Goal: Information Seeking & Learning: Understand process/instructions

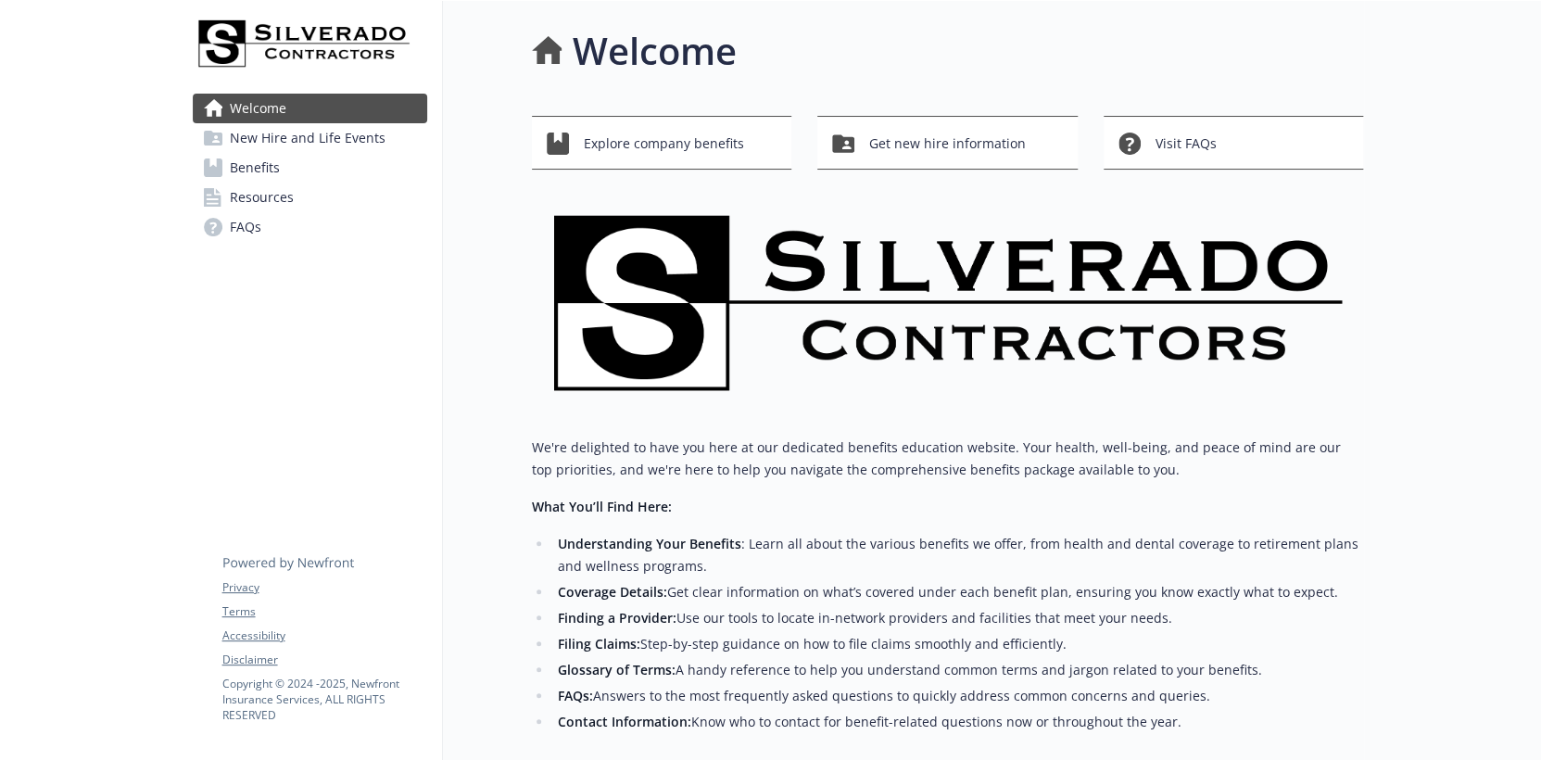
click at [261, 169] on span "Benefits" at bounding box center [255, 168] width 50 height 30
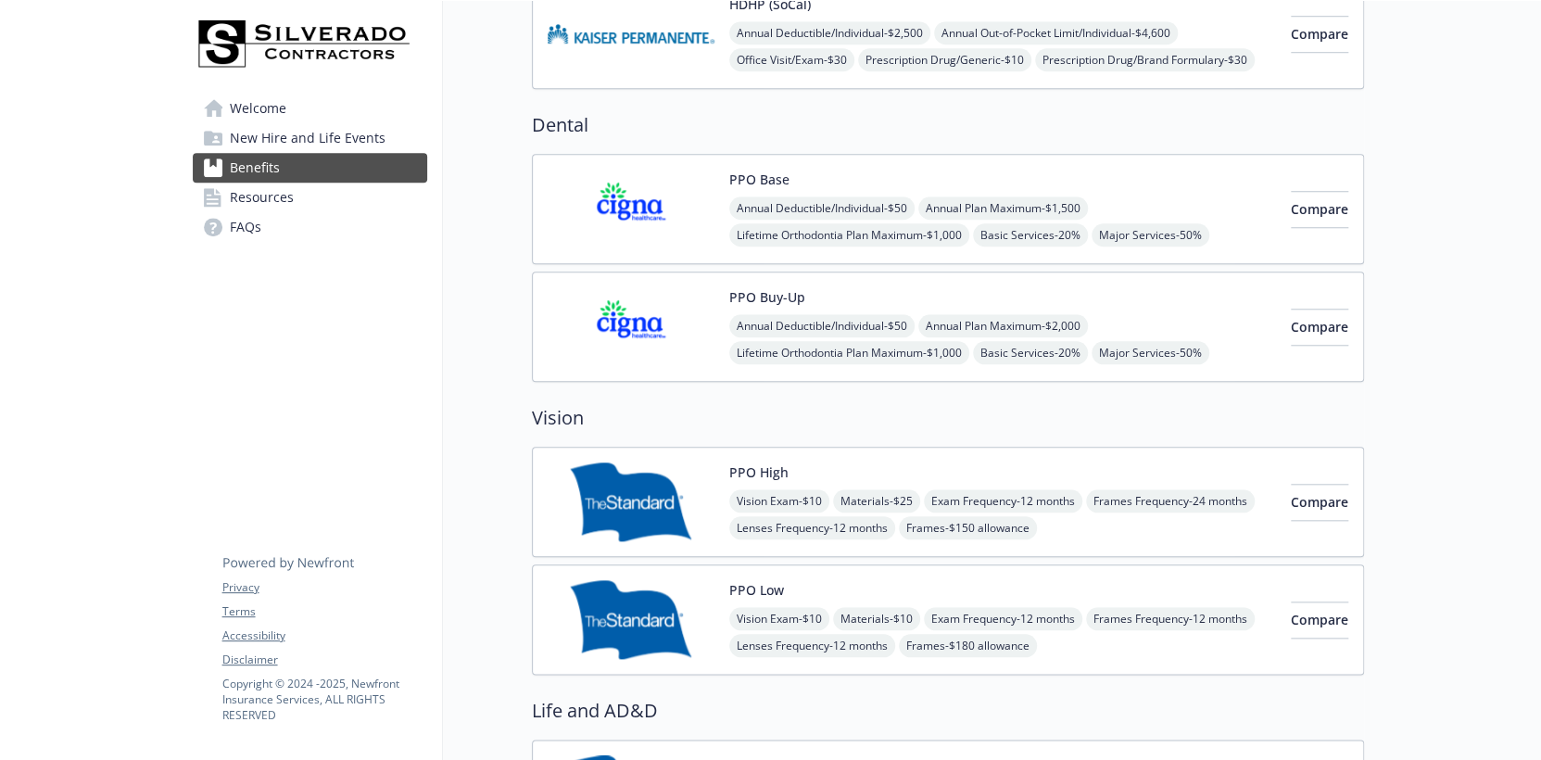
scroll to position [834, 0]
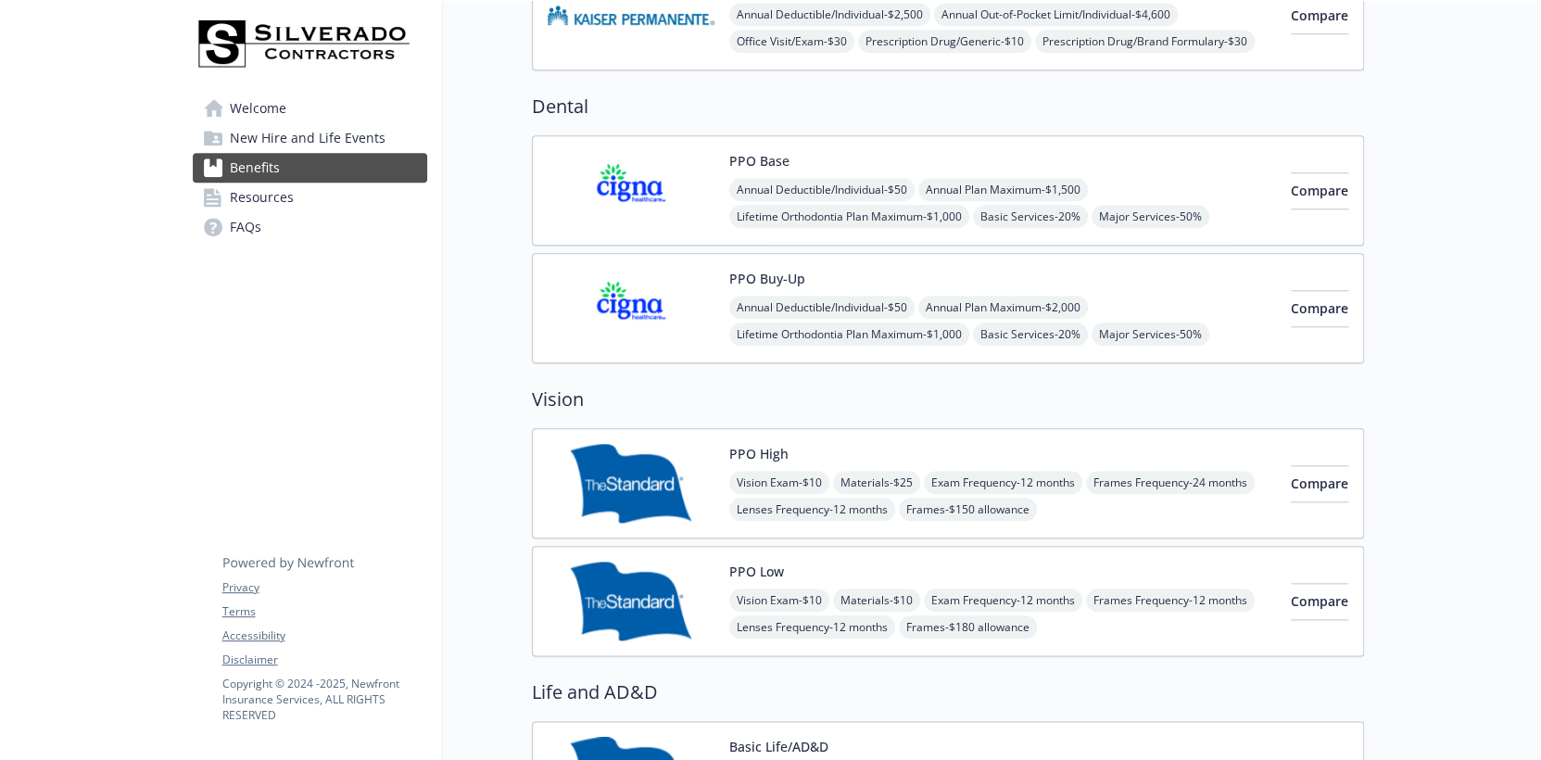
click at [641, 183] on img at bounding box center [631, 190] width 167 height 79
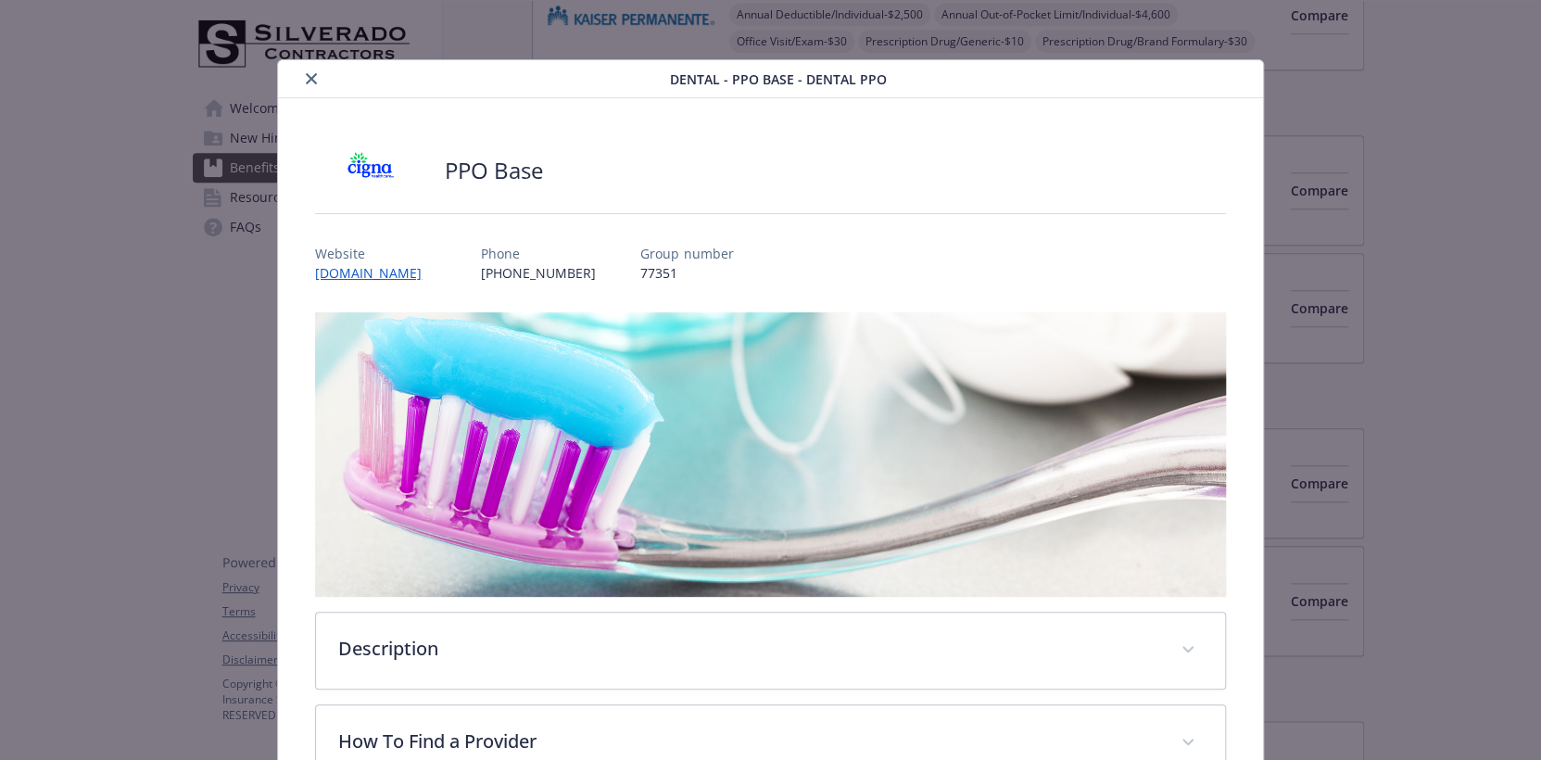
scroll to position [371, 0]
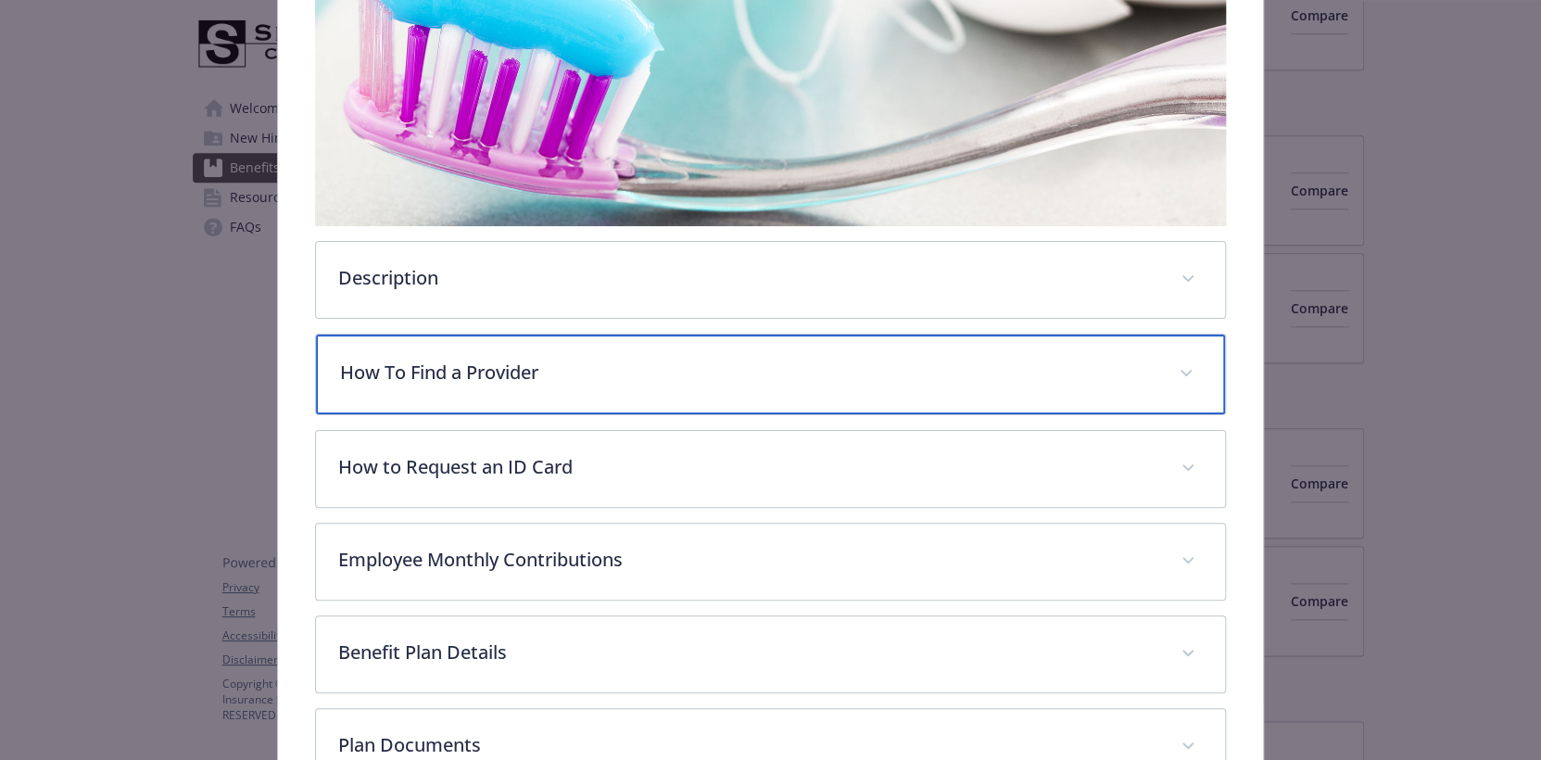
click at [957, 378] on p "How To Find a Provider" at bounding box center [747, 373] width 815 height 28
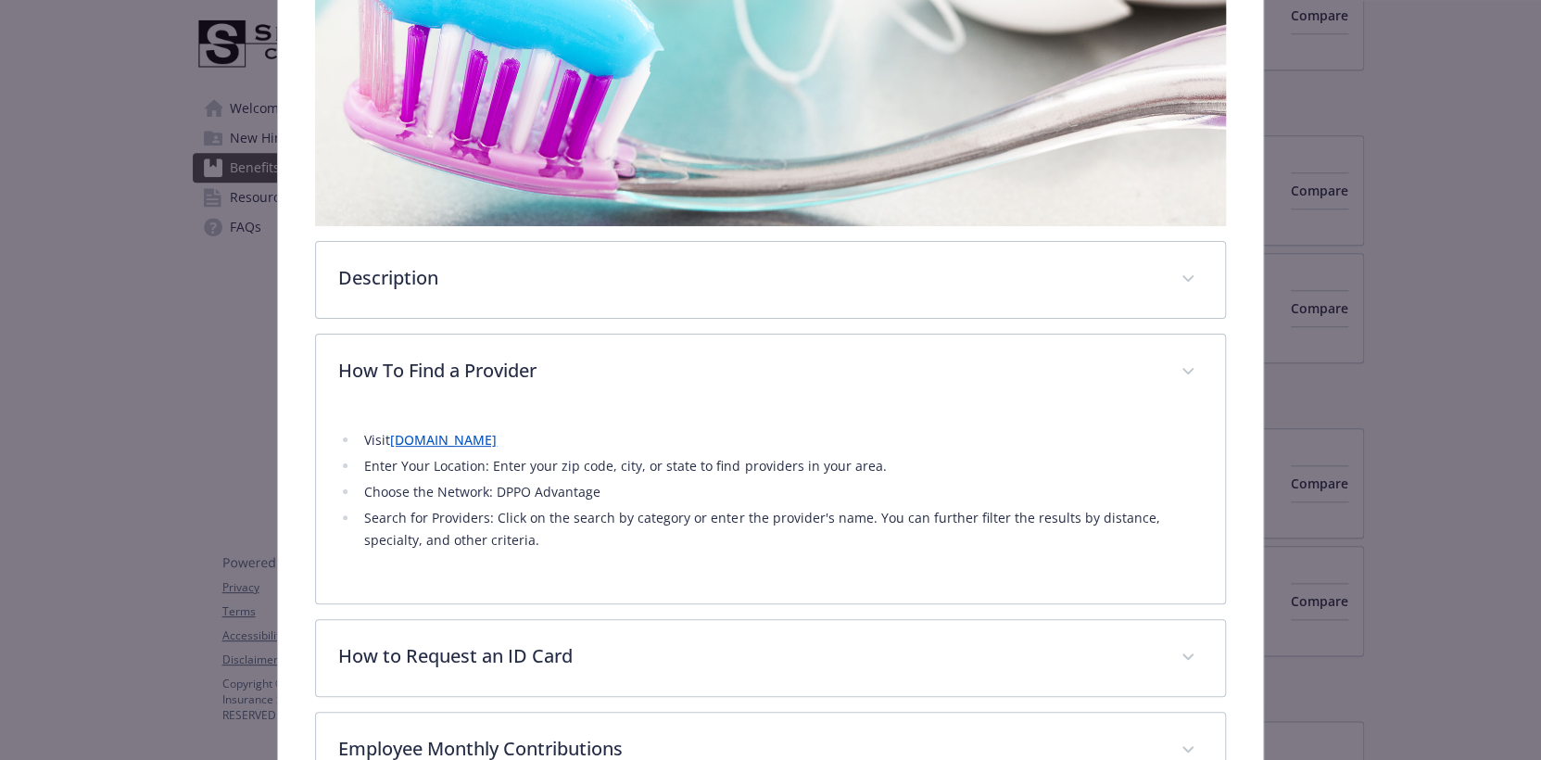
click at [454, 439] on link "[DOMAIN_NAME]" at bounding box center [443, 440] width 107 height 18
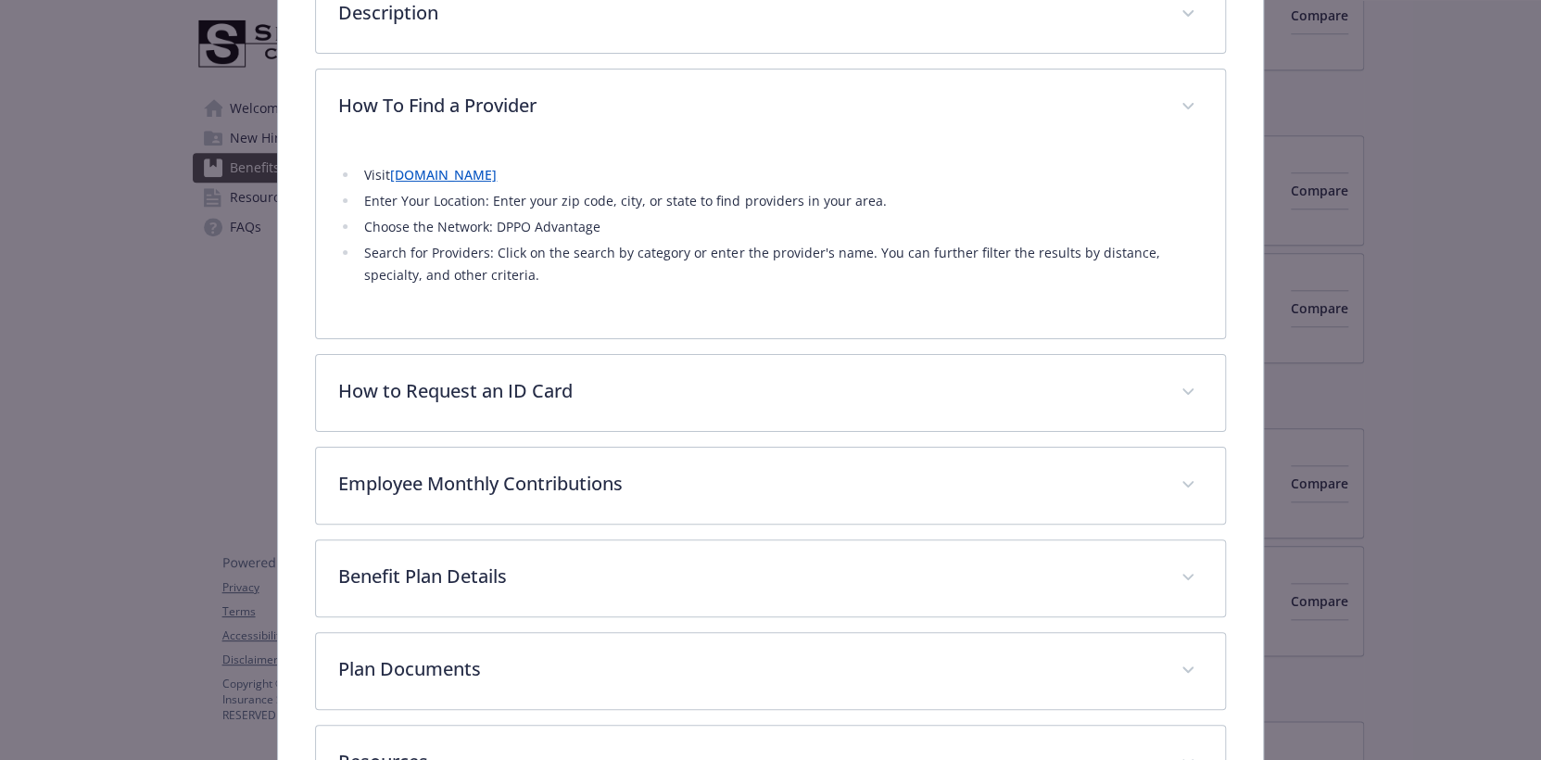
scroll to position [649, 0]
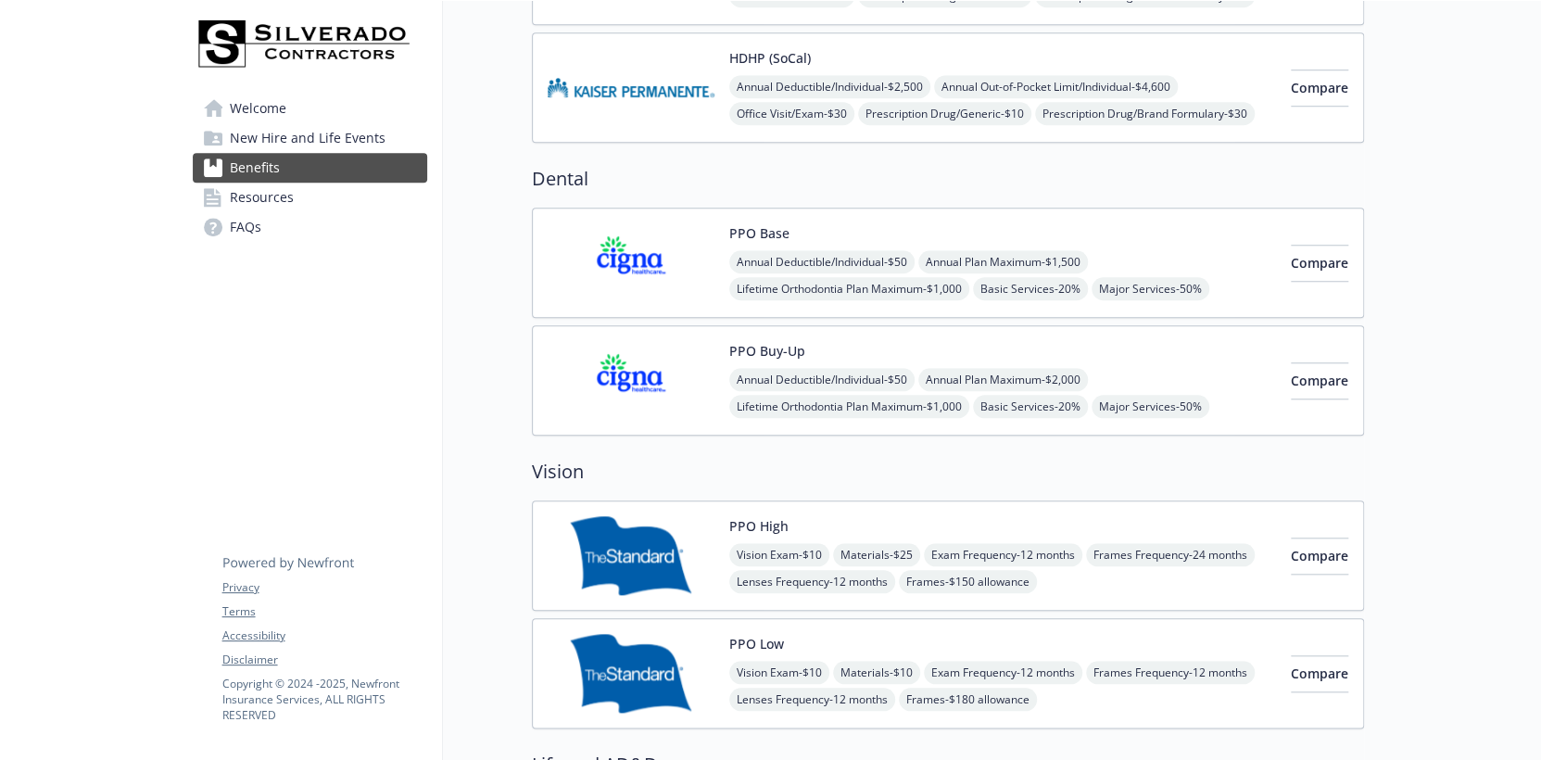
scroll to position [741, 0]
